Goal: Navigation & Orientation: Find specific page/section

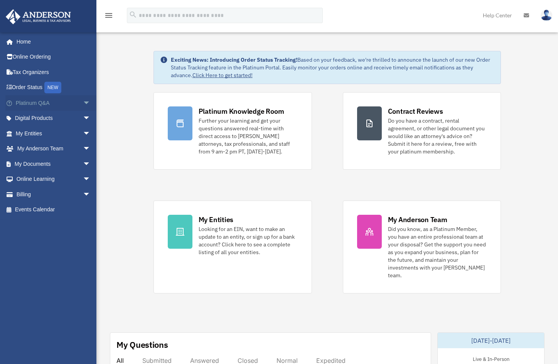
click at [83, 103] on span "arrow_drop_down" at bounding box center [90, 103] width 15 height 16
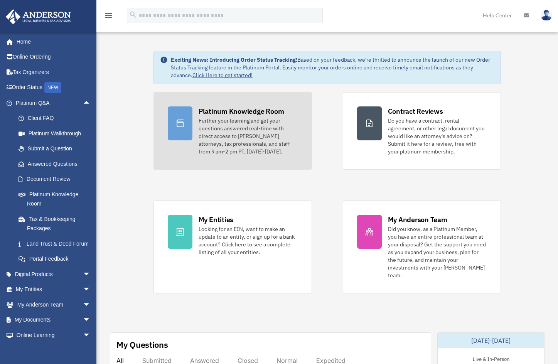
click at [227, 113] on div "Platinum Knowledge Room" at bounding box center [241, 111] width 86 height 10
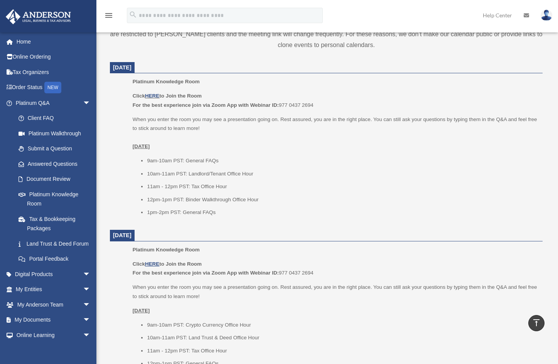
scroll to position [308, 0]
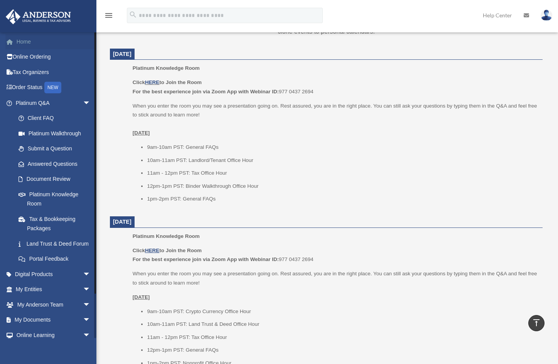
click at [19, 40] on link "Home" at bounding box center [53, 41] width 97 height 15
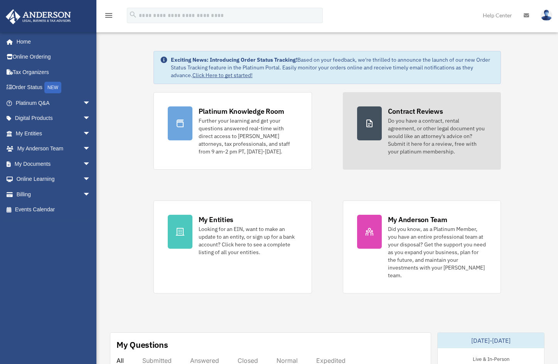
click at [396, 109] on div "Contract Reviews" at bounding box center [415, 111] width 55 height 10
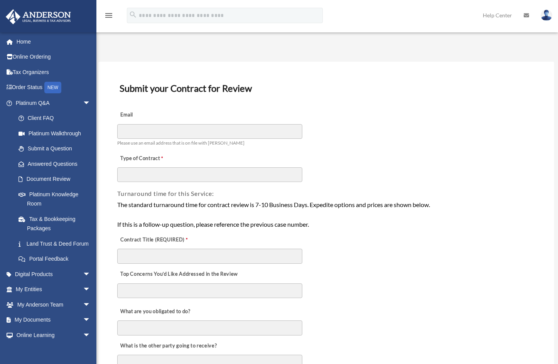
scroll to position [318, 0]
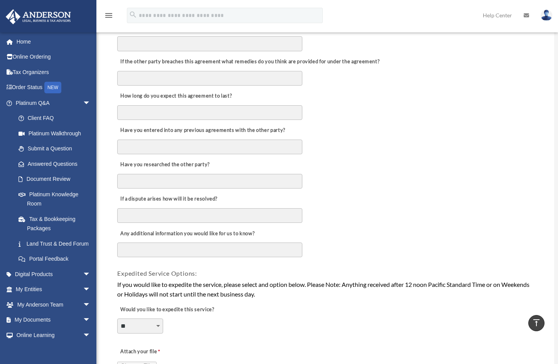
click at [438, 239] on div "Any additional information you would like for us to know?" at bounding box center [325, 241] width 419 height 37
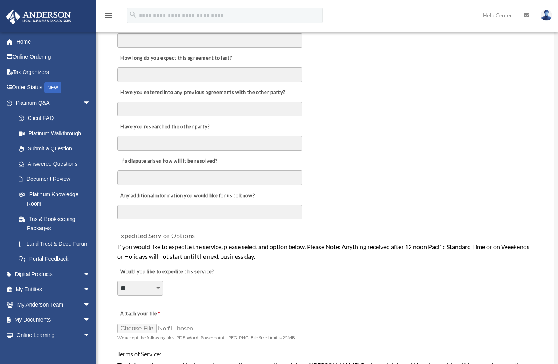
scroll to position [357, 0]
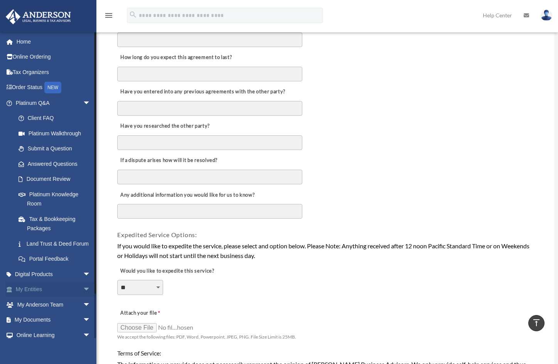
click at [24, 296] on link "My Entities arrow_drop_down" at bounding box center [53, 289] width 97 height 15
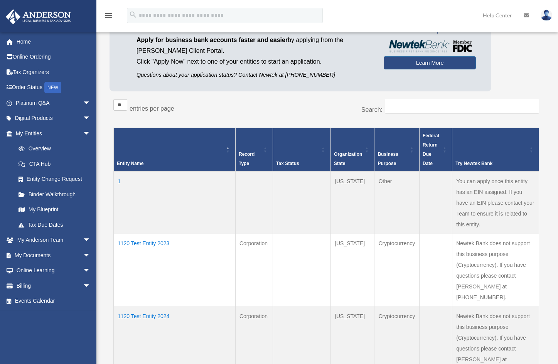
scroll to position [154, 0]
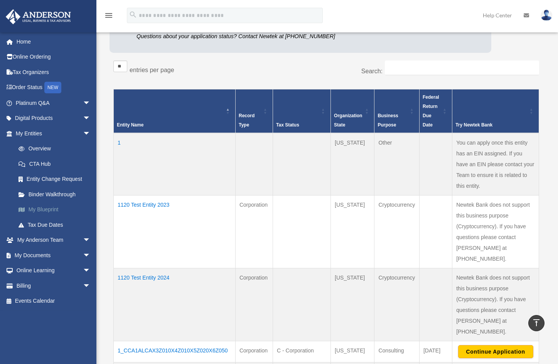
click at [44, 206] on link "My Blueprint" at bounding box center [56, 209] width 91 height 15
